Goal: Use online tool/utility: Utilize a website feature to perform a specific function

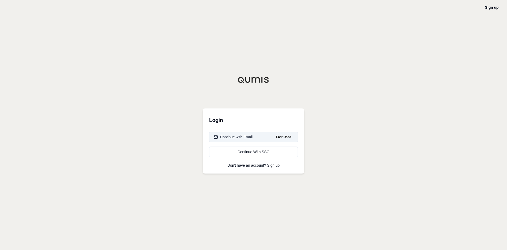
click at [240, 137] on div "Continue with Email" at bounding box center [233, 136] width 39 height 5
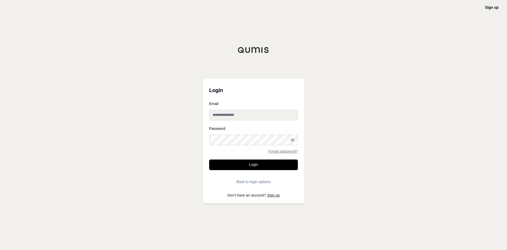
click at [243, 117] on input "Email" at bounding box center [253, 115] width 89 height 11
paste input "**********"
type input "**********"
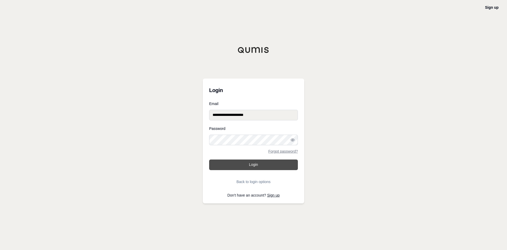
click at [253, 167] on button "Login" at bounding box center [253, 164] width 89 height 11
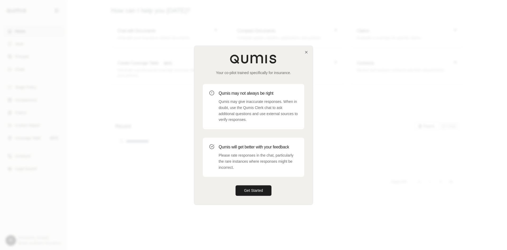
click at [266, 196] on div "Your co-pilot trained specifically for insurance. Qumis may not always be right…" at bounding box center [254, 125] width 118 height 158
click at [263, 193] on button "Get Started" at bounding box center [254, 190] width 36 height 11
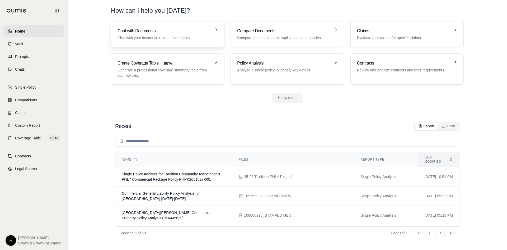
click at [136, 39] on p "Chat with your insurance related documents" at bounding box center [164, 37] width 93 height 5
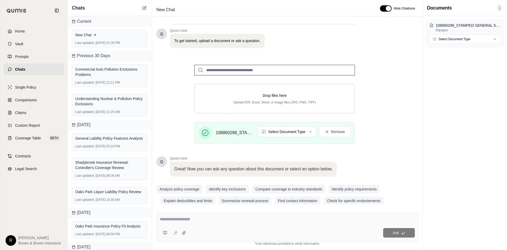
scroll to position [36, 0]
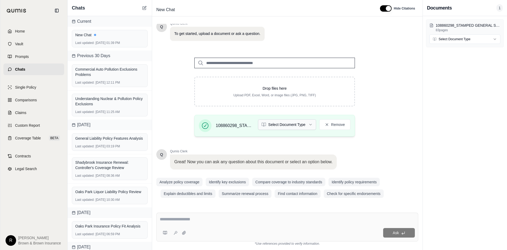
click at [300, 122] on html "Home Vault Prompts Chats Single Policy Comparisons Claims Custom Report Coverag…" at bounding box center [253, 144] width 507 height 289
click at [308, 223] on div at bounding box center [287, 220] width 255 height 8
click at [181, 219] on textarea at bounding box center [287, 219] width 255 height 6
type textarea "**********"
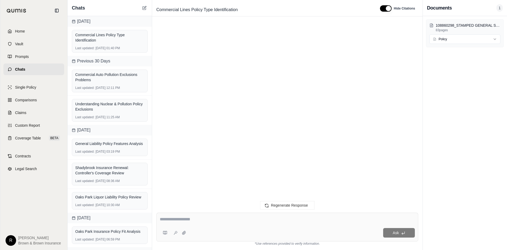
scroll to position [90, 0]
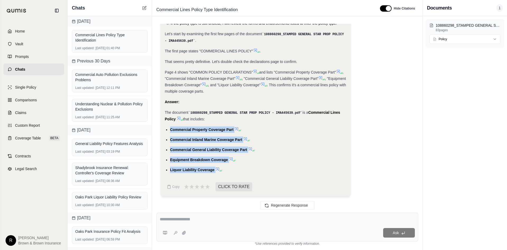
drag, startPoint x: 241, startPoint y: 169, endPoint x: 162, endPoint y: 124, distance: 90.8
click at [162, 124] on div "Analysis: Okay, I need to determine the type of insurance policy provided in th…" at bounding box center [256, 80] width 190 height 232
copy ul "Commercial Property Coverage Part Commercial Inland Marine Coverage Part Commer…"
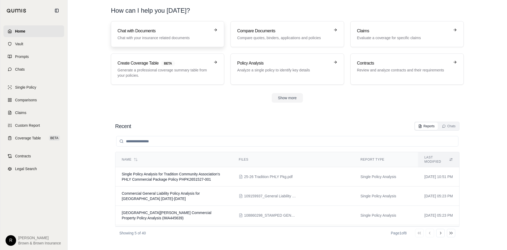
click at [131, 34] on h3 "Chat with Documents" at bounding box center [164, 31] width 93 height 6
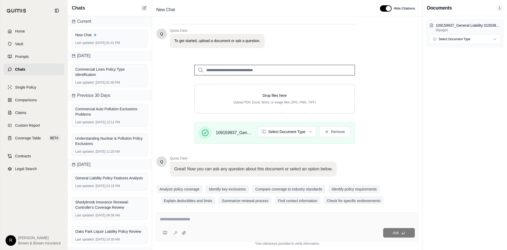
scroll to position [36, 0]
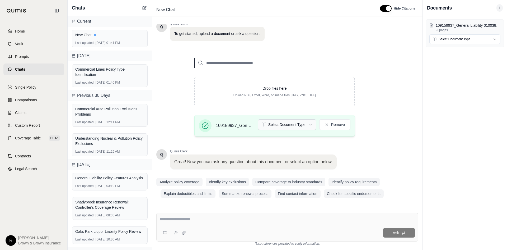
click at [309, 126] on html "Home Vault Prompts Chats Single Policy Comparisons Claims Custom Report Coverag…" at bounding box center [253, 144] width 507 height 289
click at [338, 227] on div "Ask" at bounding box center [287, 226] width 262 height 29
type textarea "**********"
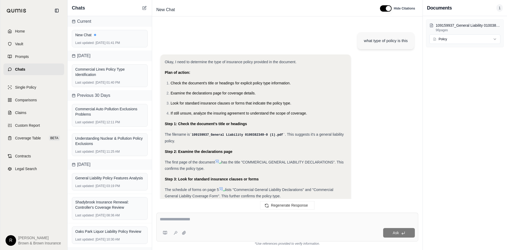
scroll to position [103, 0]
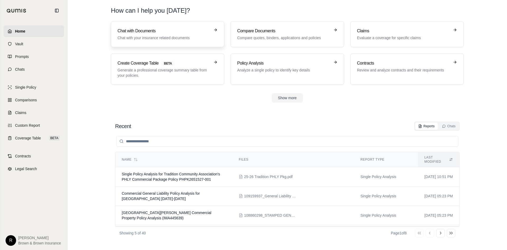
click at [199, 36] on p "Chat with your insurance related documents" at bounding box center [164, 37] width 93 height 5
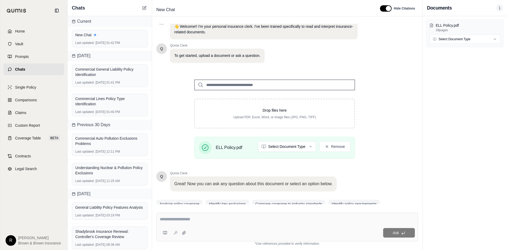
scroll to position [36, 0]
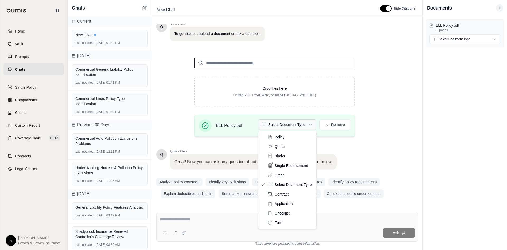
click at [309, 123] on html "Home Vault Prompts Chats Single Policy Comparisons Claims Custom Report Coverag…" at bounding box center [253, 144] width 507 height 289
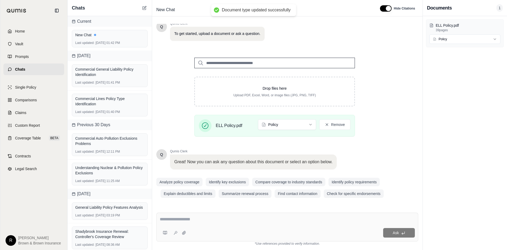
click at [233, 222] on textarea at bounding box center [287, 219] width 255 height 6
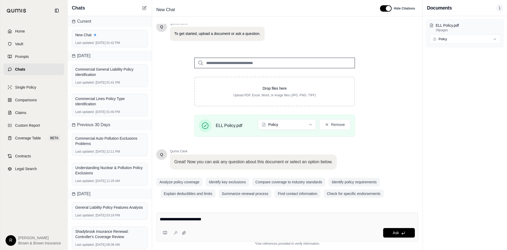
type textarea "**********"
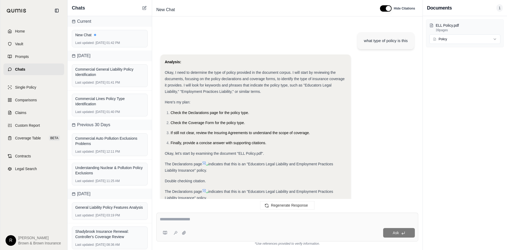
scroll to position [122, 0]
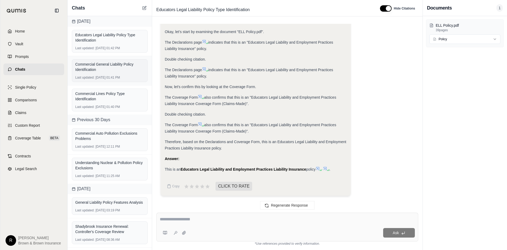
click at [117, 73] on div "Commercial General Liability Policy Identification" at bounding box center [109, 67] width 69 height 13
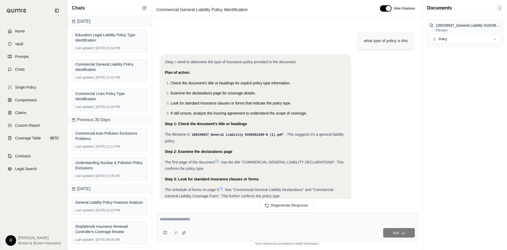
scroll to position [103, 0]
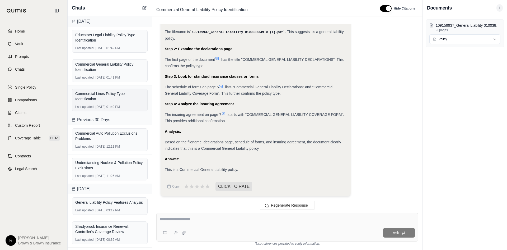
click at [110, 105] on div "Last updated: [DATE] 01:40 PM" at bounding box center [109, 107] width 69 height 4
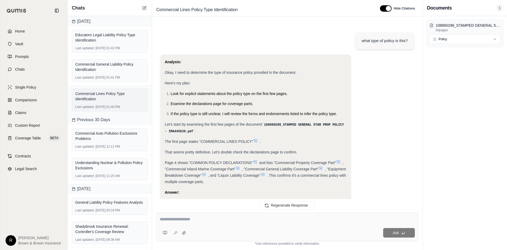
scroll to position [90, 0]
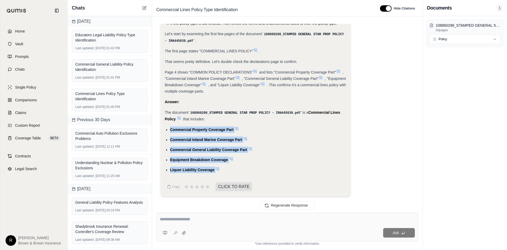
drag, startPoint x: 225, startPoint y: 169, endPoint x: 169, endPoint y: 126, distance: 70.7
click at [169, 126] on ul "Commercial Property Coverage Part Commercial Inland Marine Coverage Part Commer…" at bounding box center [256, 149] width 182 height 47
copy ul "Commercial Property Coverage Part Commercial Inland Marine Coverage Part Commer…"
